Goal: Navigation & Orientation: Understand site structure

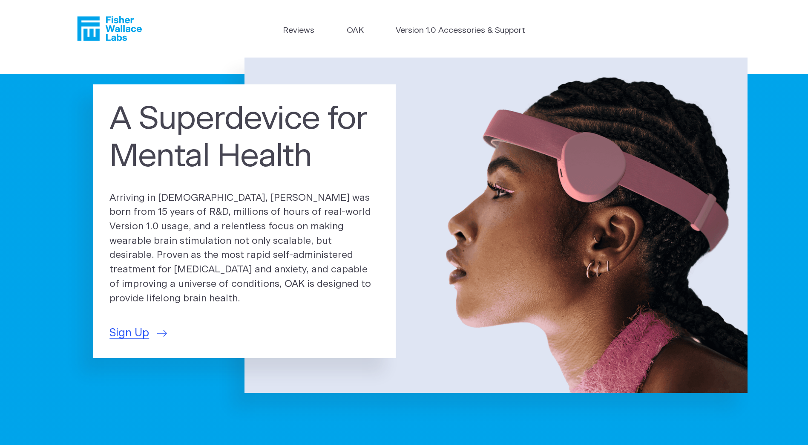
click at [134, 36] on icon "Fisher Wallace" at bounding box center [109, 28] width 65 height 25
click at [127, 33] on icon "Fisher Wallace" at bounding box center [109, 28] width 65 height 25
click at [471, 27] on link "Version 1.0 Accessories & Support" at bounding box center [460, 31] width 129 height 12
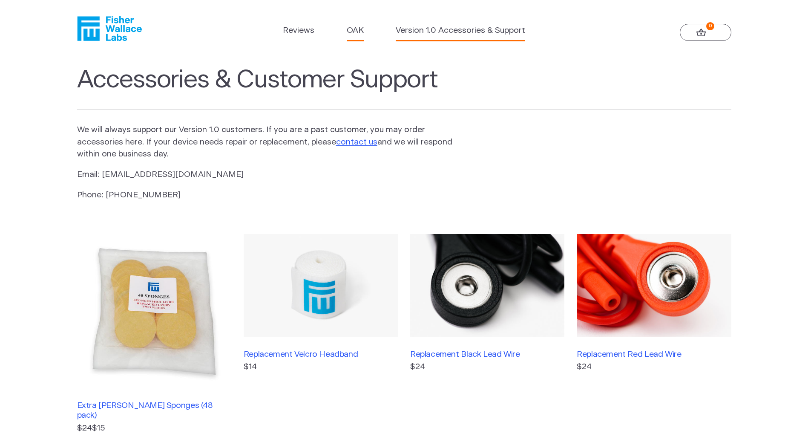
click at [359, 31] on link "OAK" at bounding box center [355, 31] width 17 height 12
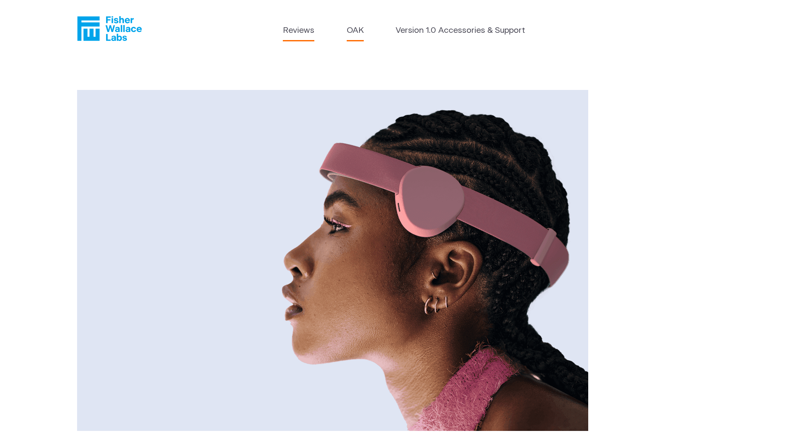
click at [284, 35] on link "Reviews" at bounding box center [299, 31] width 32 height 12
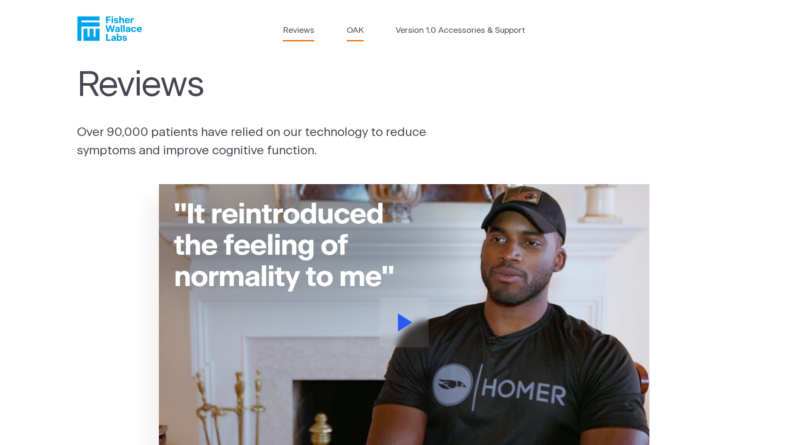
click at [363, 32] on link "OAK" at bounding box center [355, 31] width 17 height 12
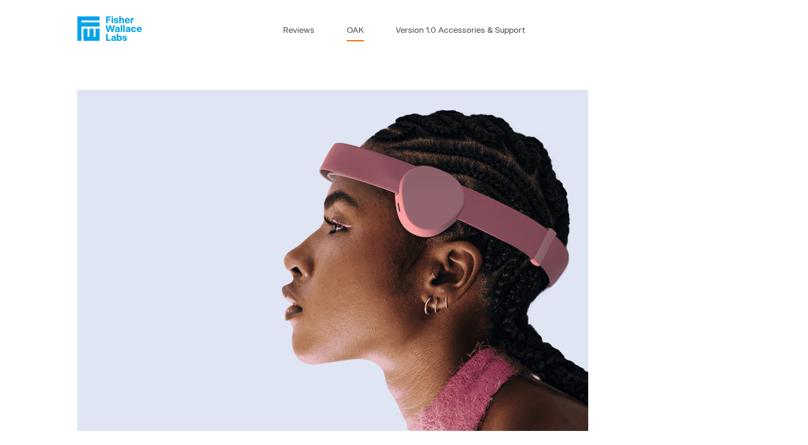
scroll to position [298, 0]
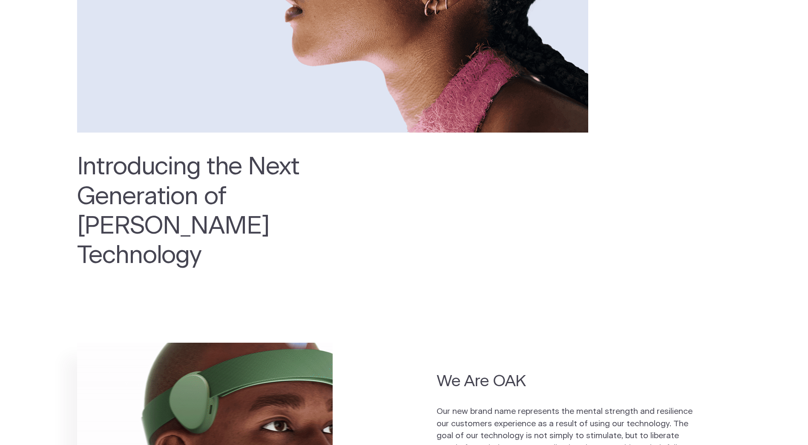
click at [195, 342] on img at bounding box center [205, 414] width 256 height 144
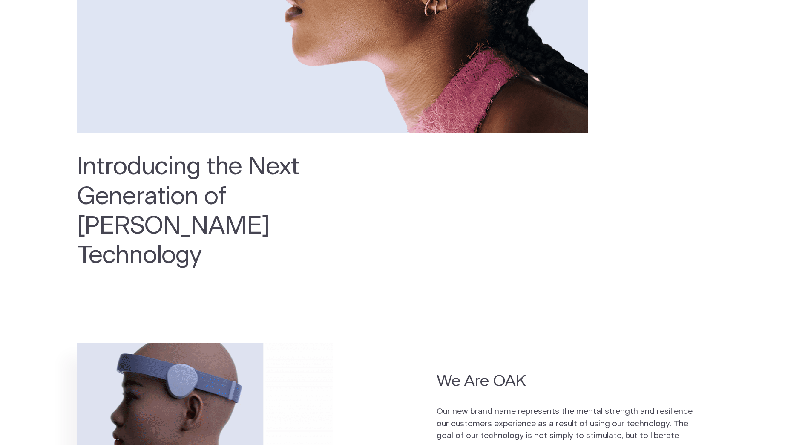
click at [197, 349] on img at bounding box center [205, 414] width 256 height 144
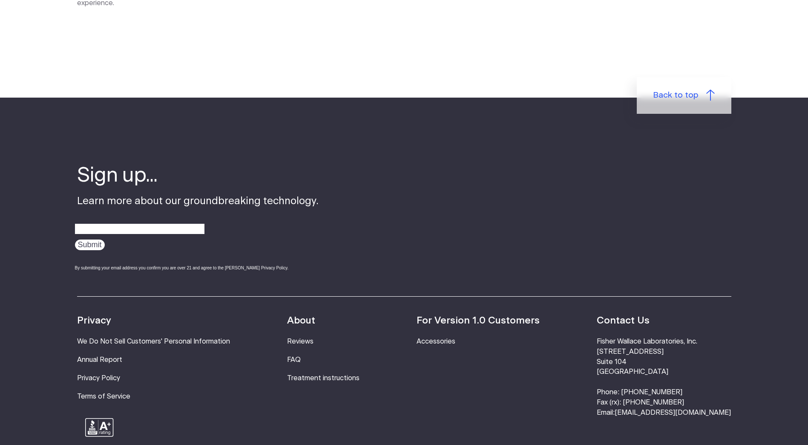
scroll to position [1448, 0]
